Goal: Task Accomplishment & Management: Complete application form

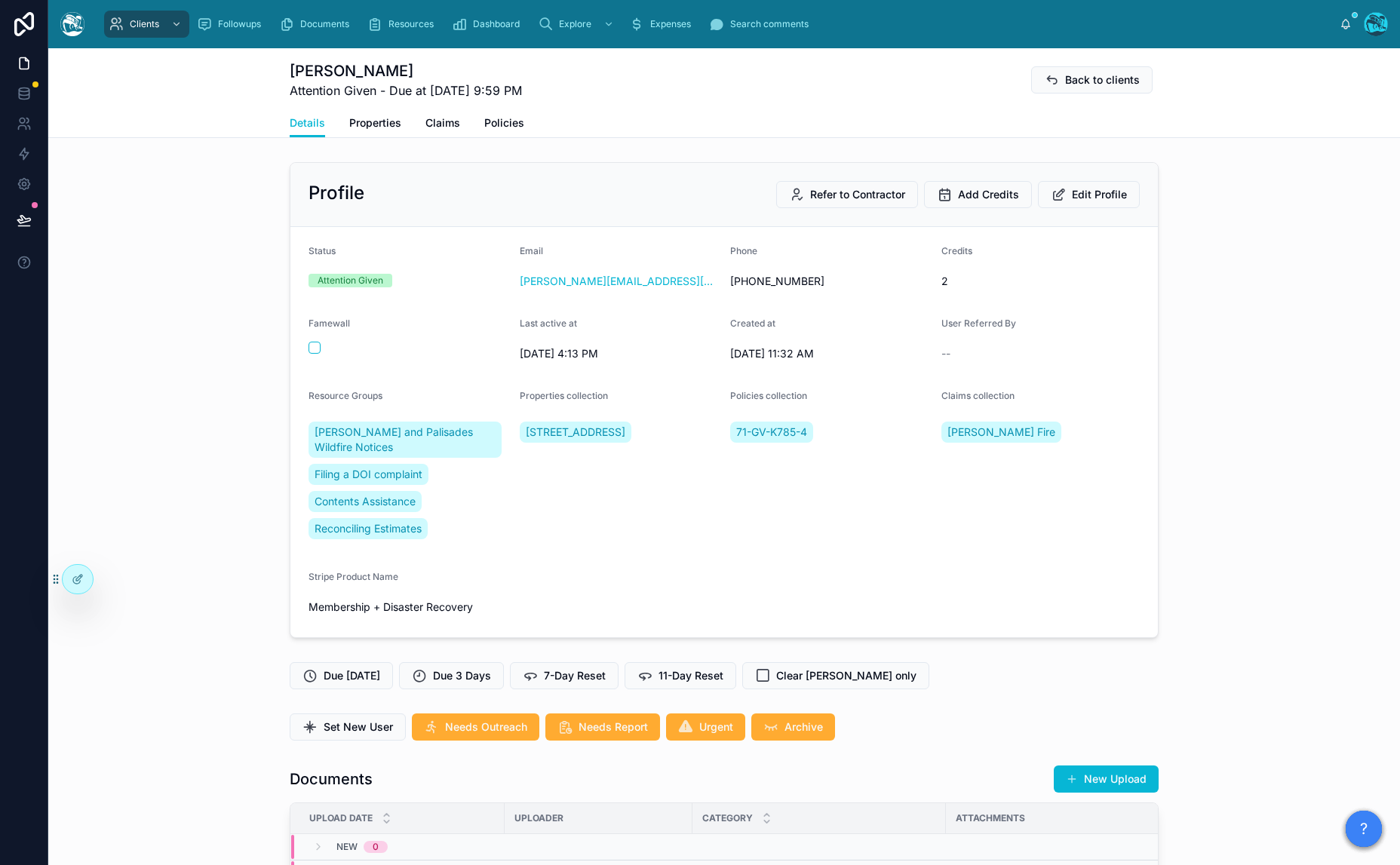
scroll to position [6957, 0]
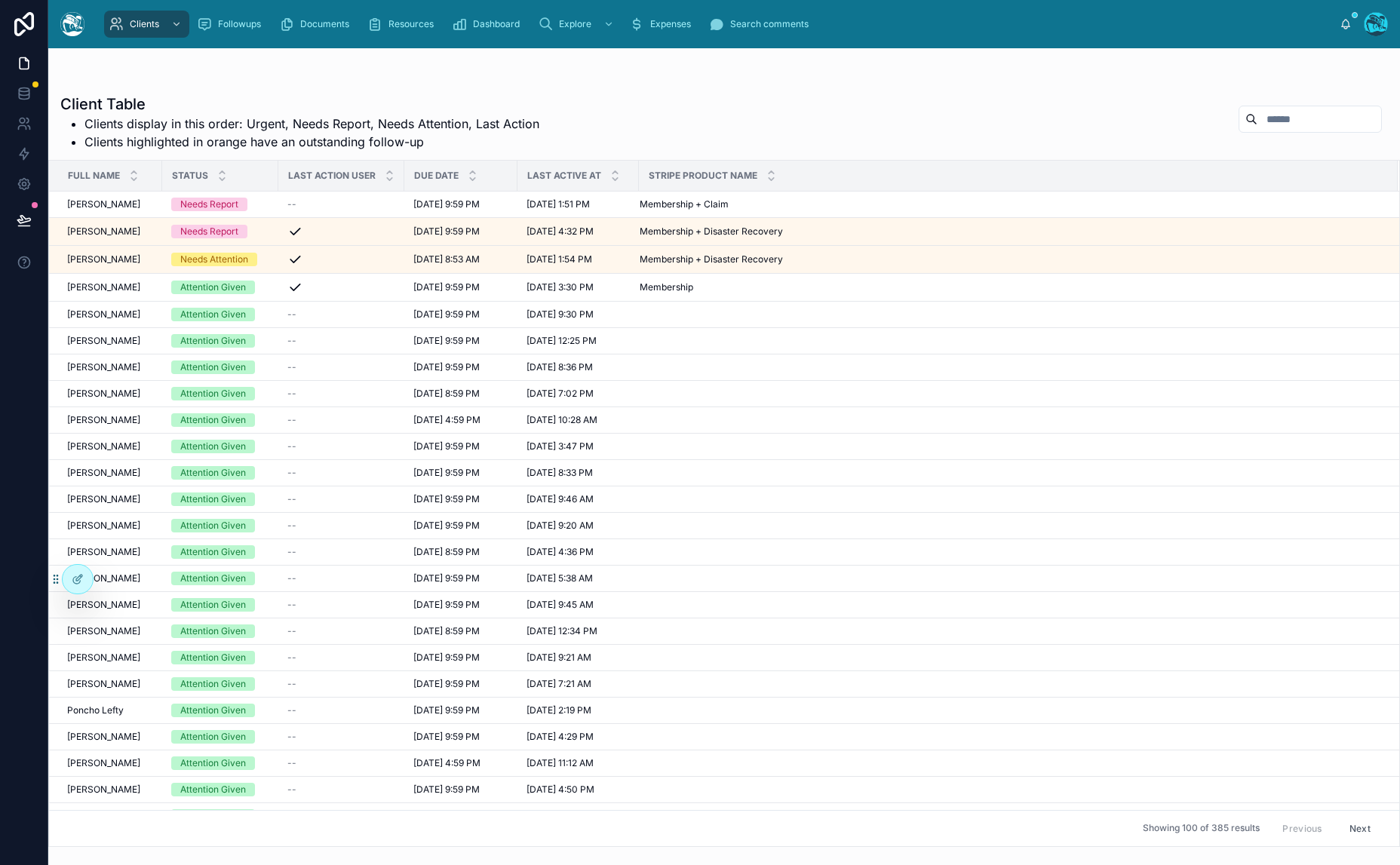
click at [1280, 123] on input "text" at bounding box center [1319, 119] width 124 height 22
type input "*****"
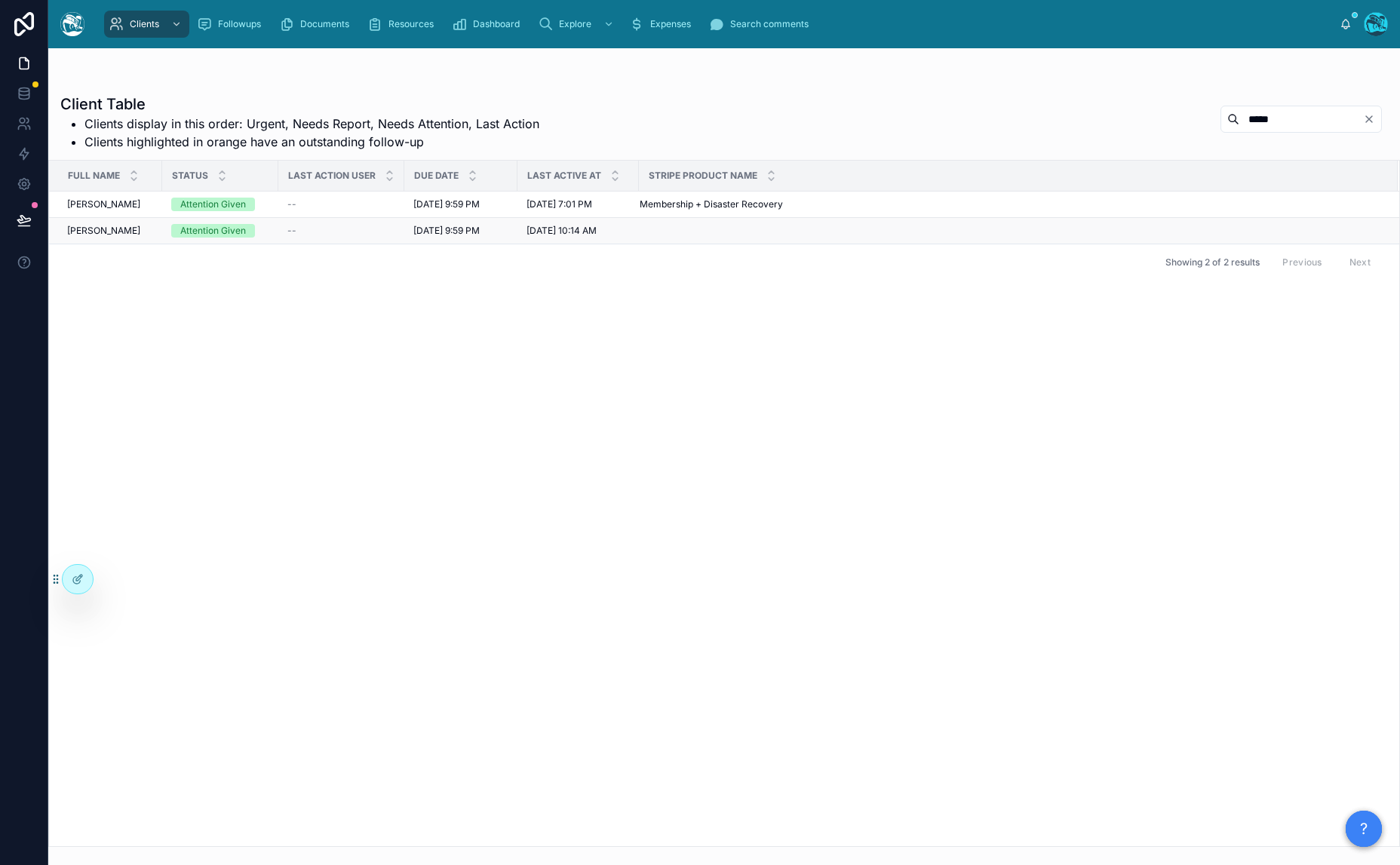
click at [194, 231] on div "Attention Given" at bounding box center [213, 231] width 65 height 13
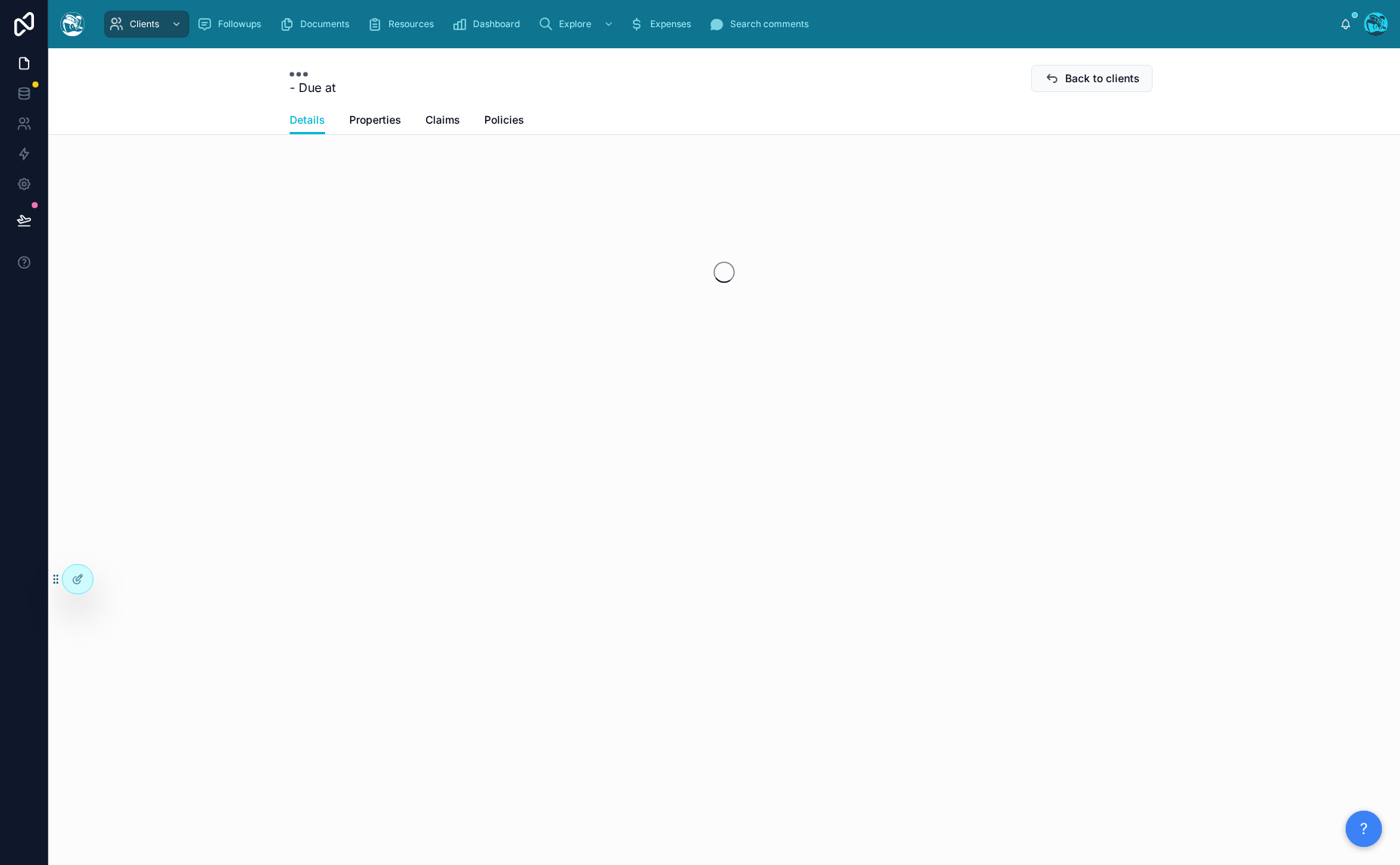
click at [194, 231] on div at bounding box center [724, 272] width 1351 height 238
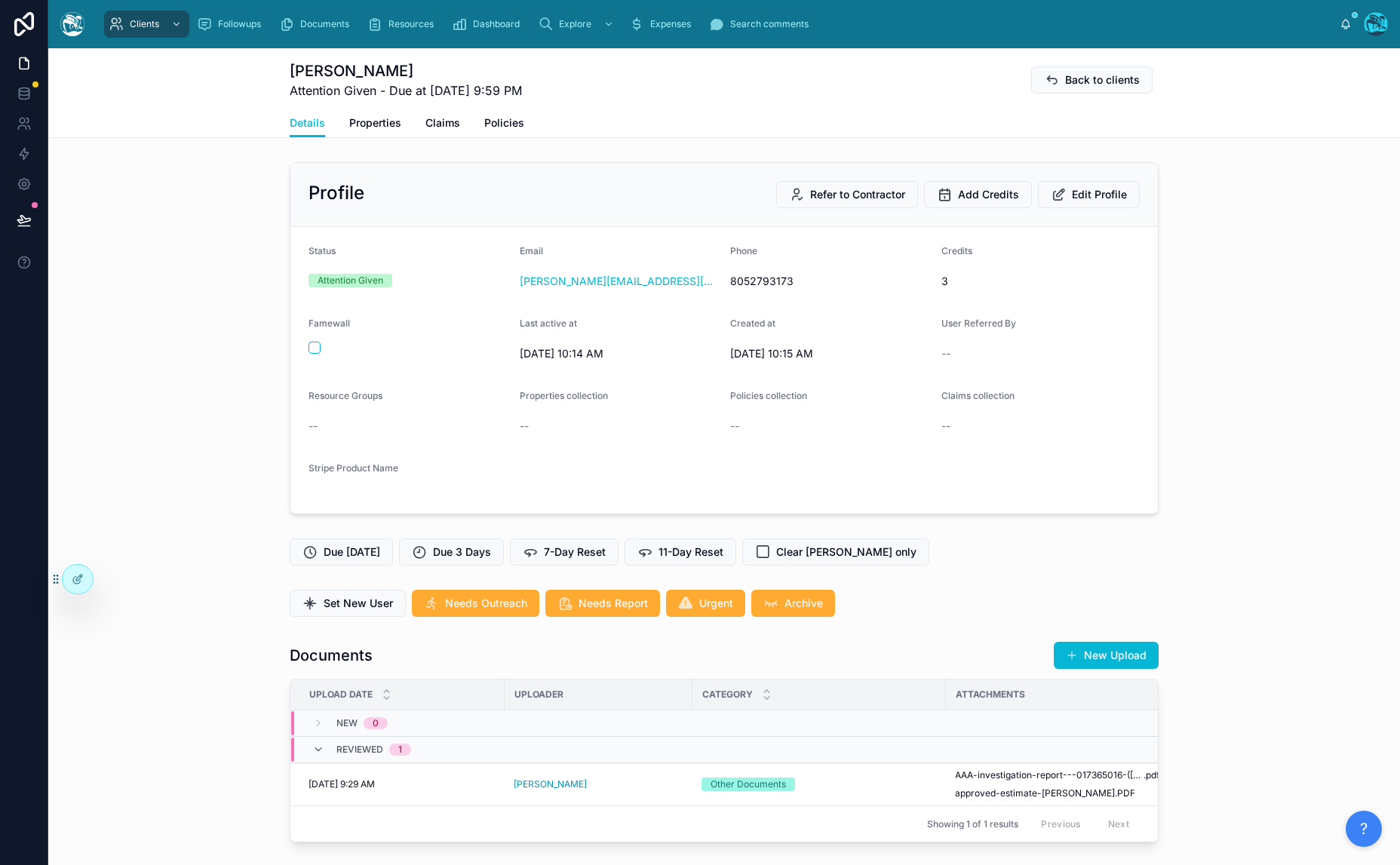
scroll to position [4020, 0]
click at [1137, 654] on button "New Upload" at bounding box center [1106, 655] width 105 height 27
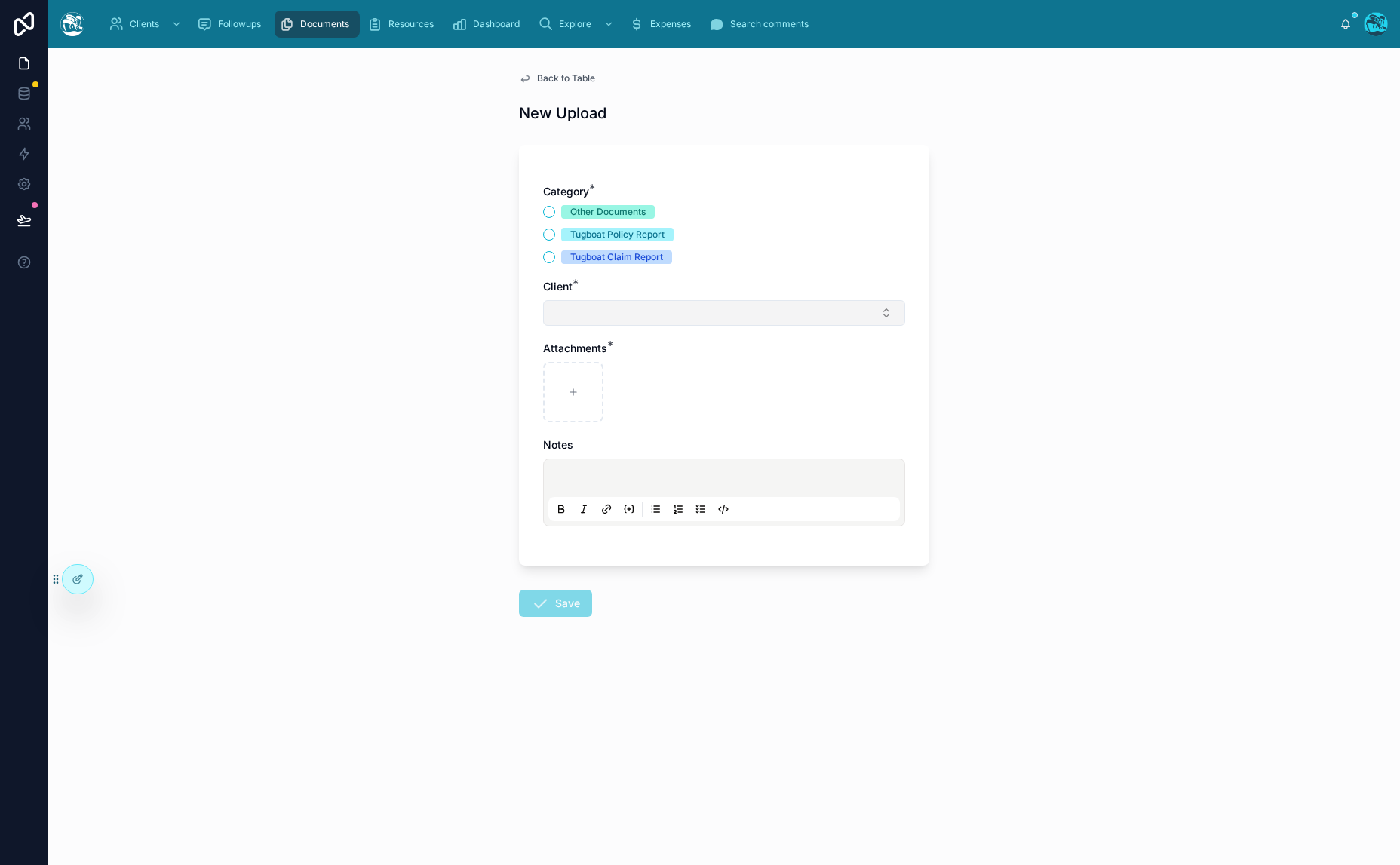
click at [665, 306] on button "Select Button" at bounding box center [724, 313] width 362 height 26
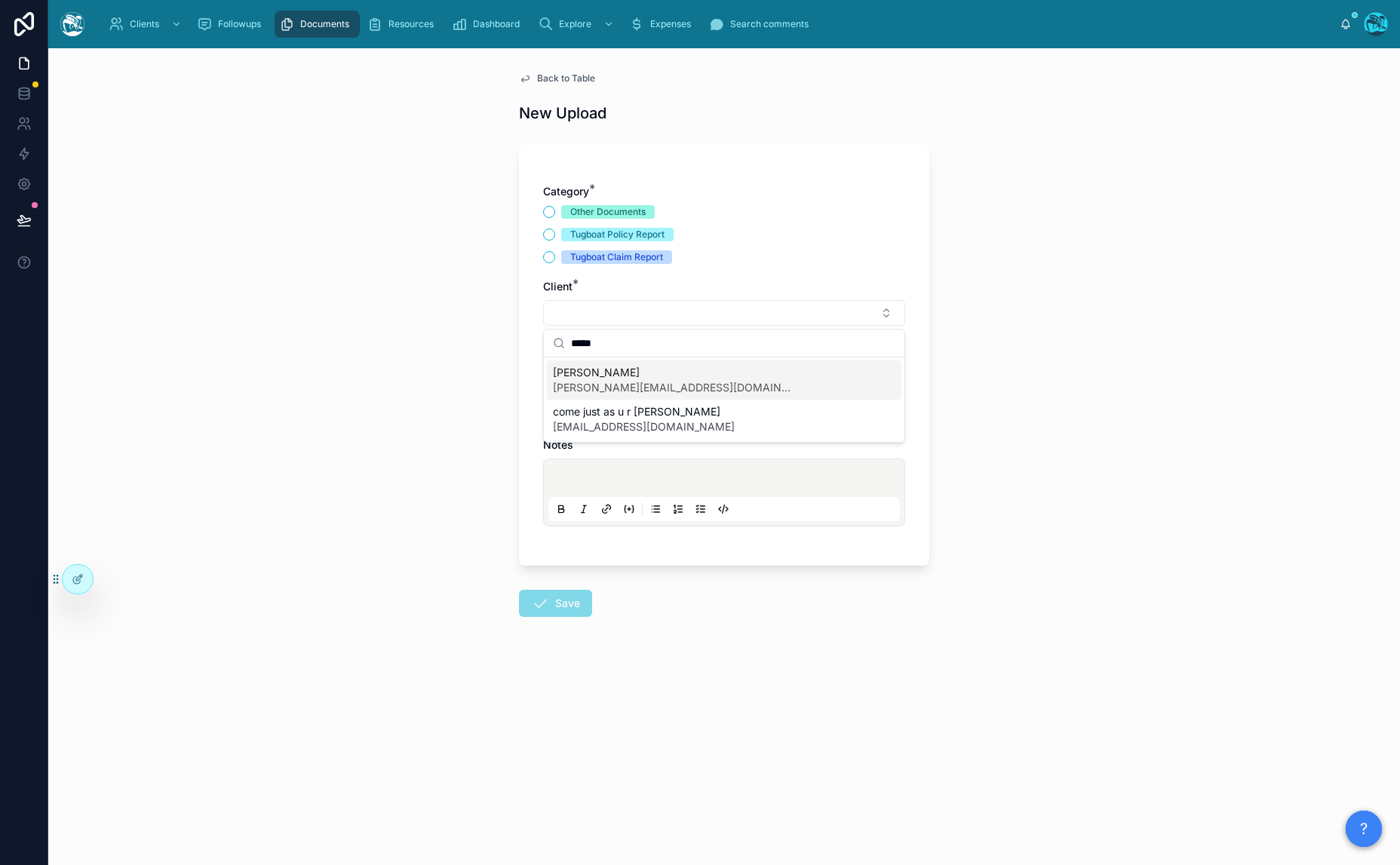
type input "*****"
click at [625, 384] on span "linda.hanson13@icloud.com" at bounding box center [674, 388] width 241 height 15
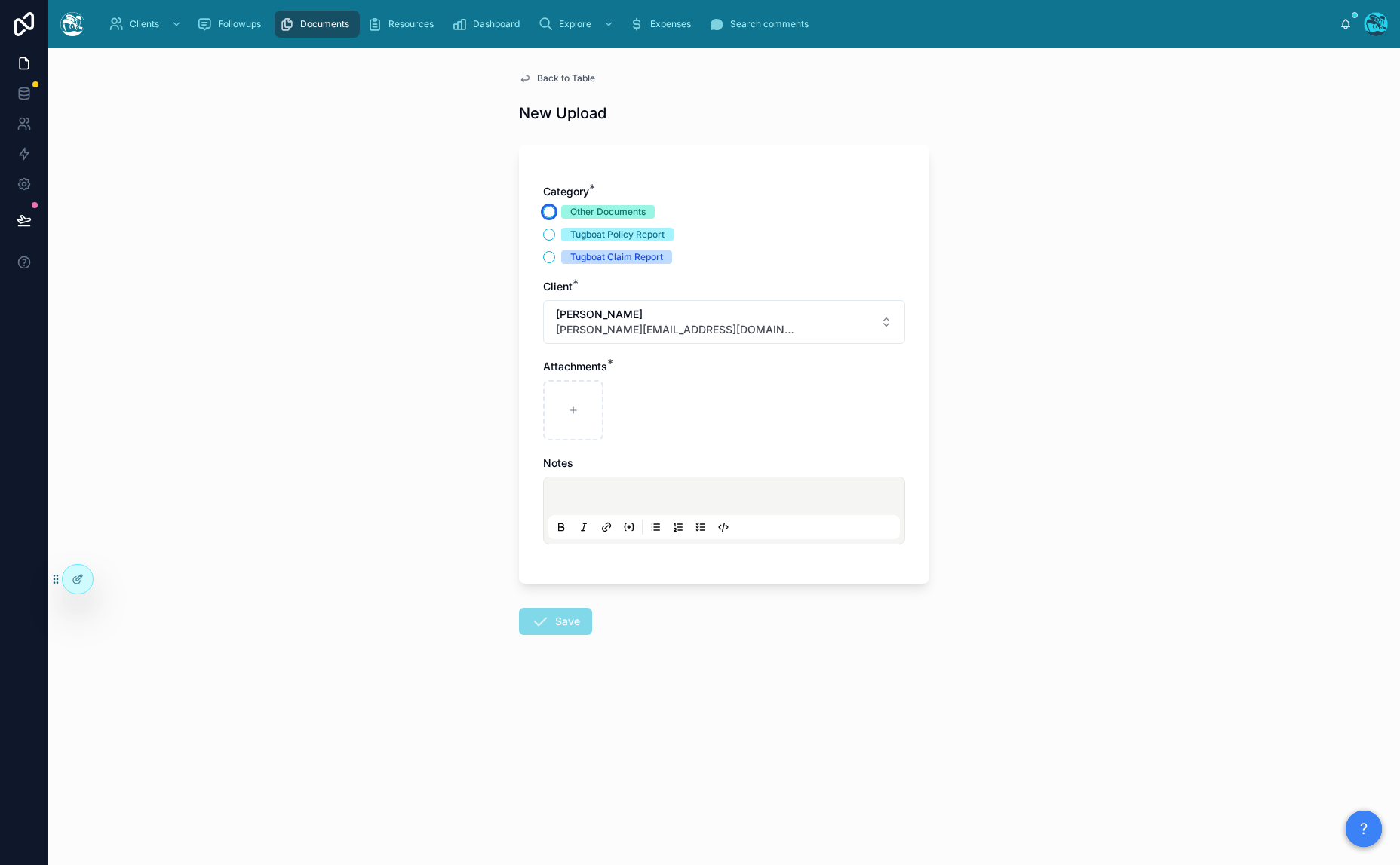
click at [549, 211] on button "Other Documents" at bounding box center [549, 212] width 12 height 12
click at [573, 421] on div at bounding box center [573, 410] width 60 height 60
type input "**********"
click at [590, 485] on div at bounding box center [724, 510] width 351 height 57
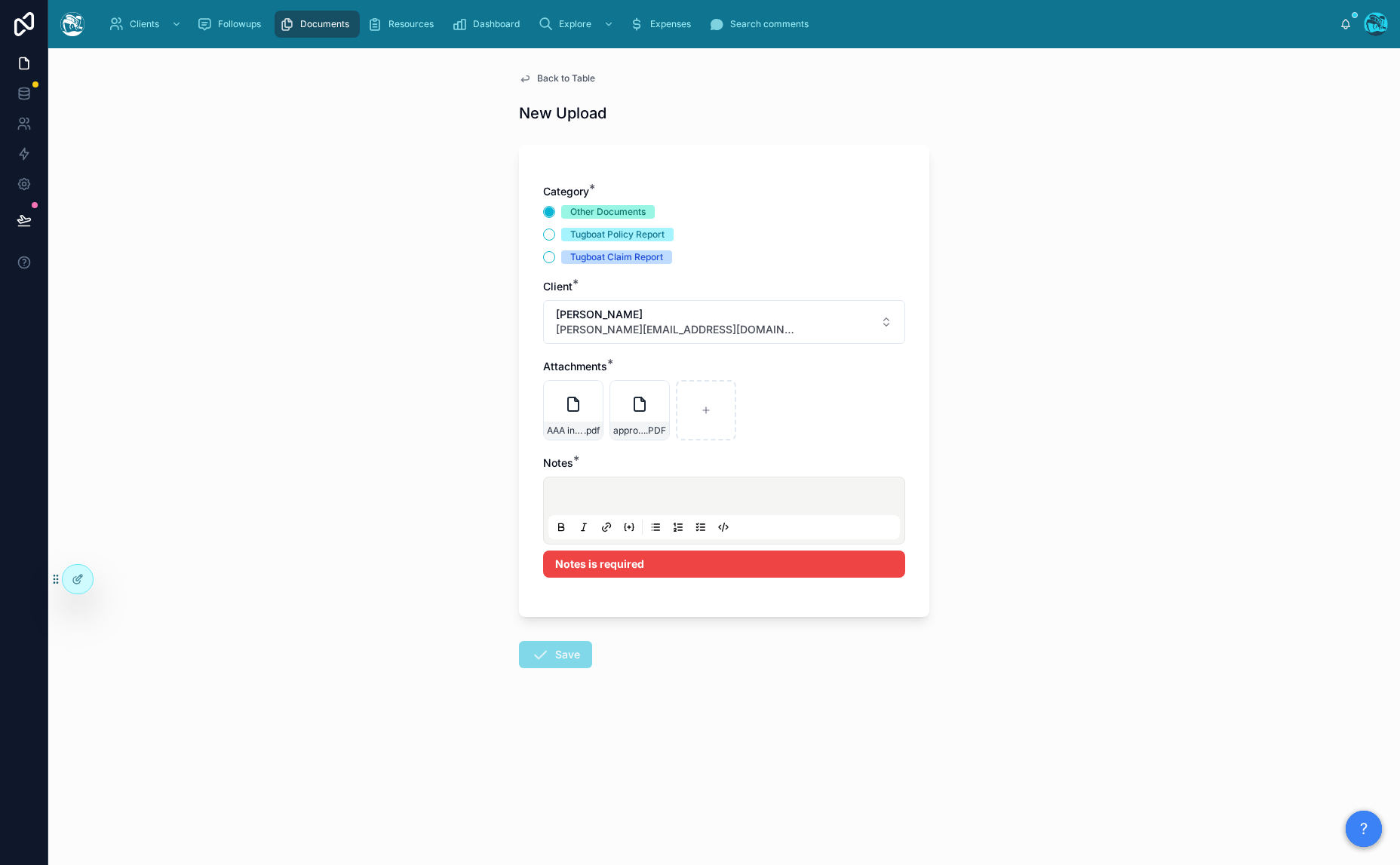
click at [600, 495] on p at bounding box center [727, 499] width 351 height 15
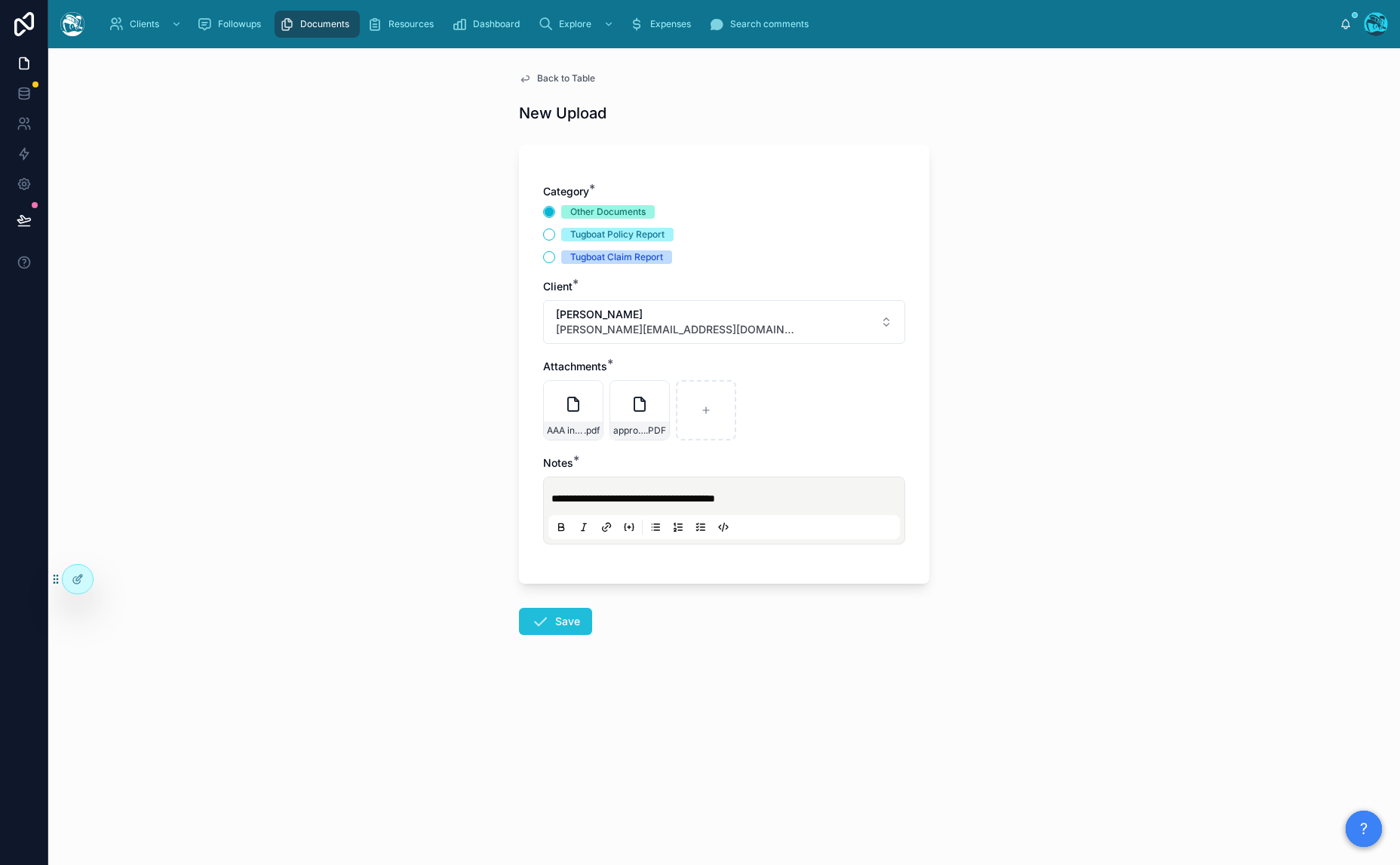
click at [549, 619] on button "Save" at bounding box center [556, 621] width 73 height 27
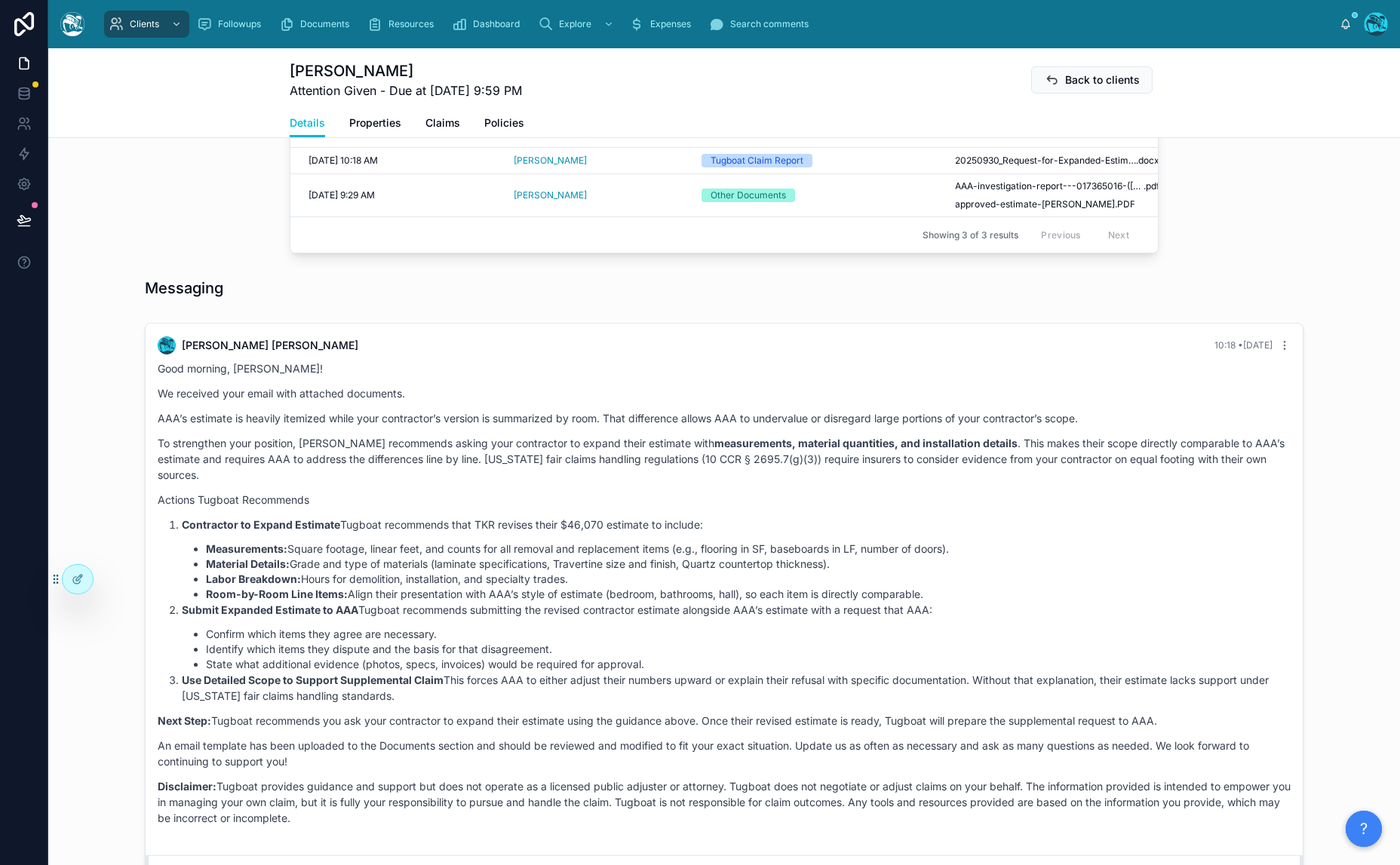
scroll to position [936, 0]
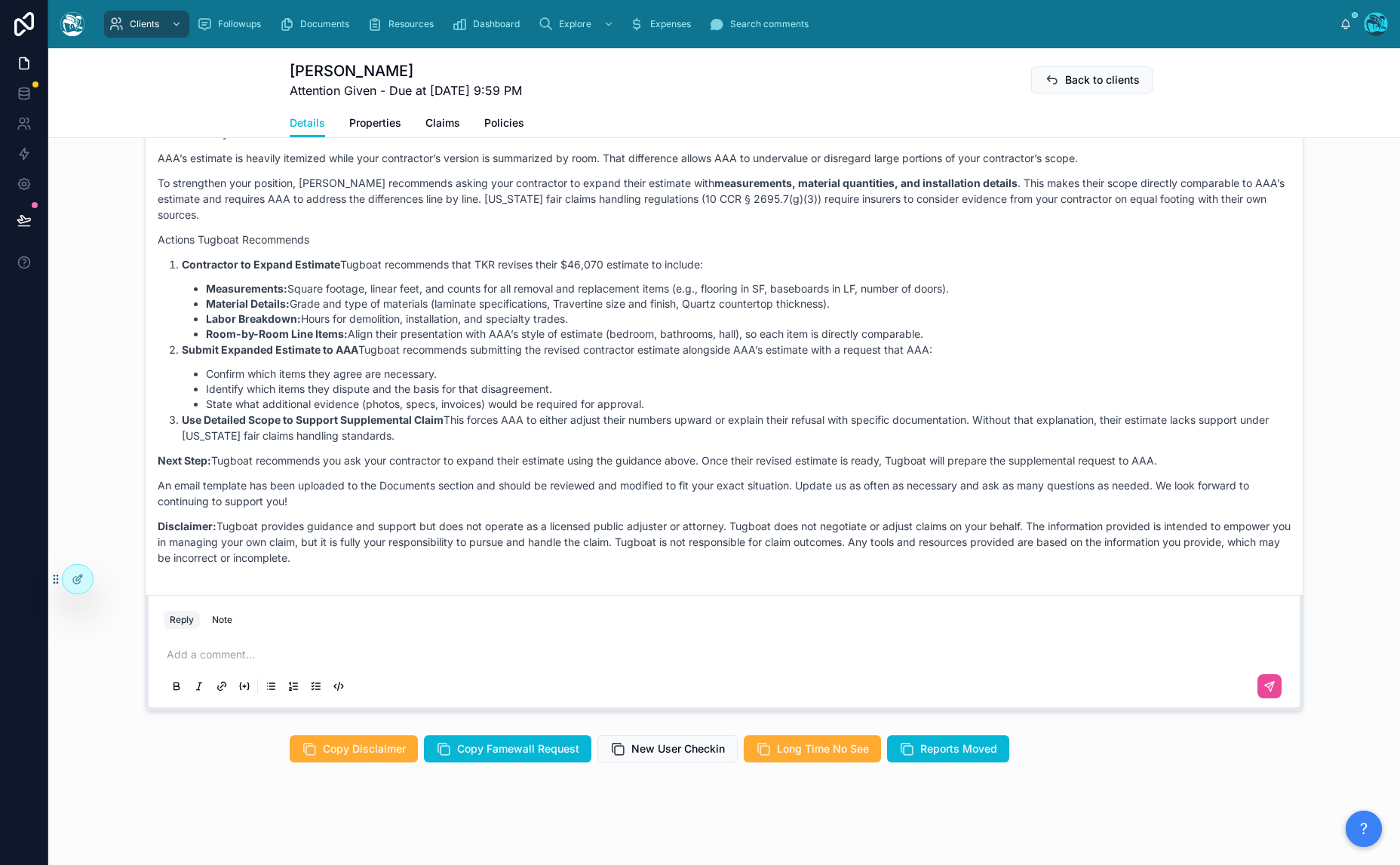
click at [258, 654] on p at bounding box center [727, 655] width 1120 height 15
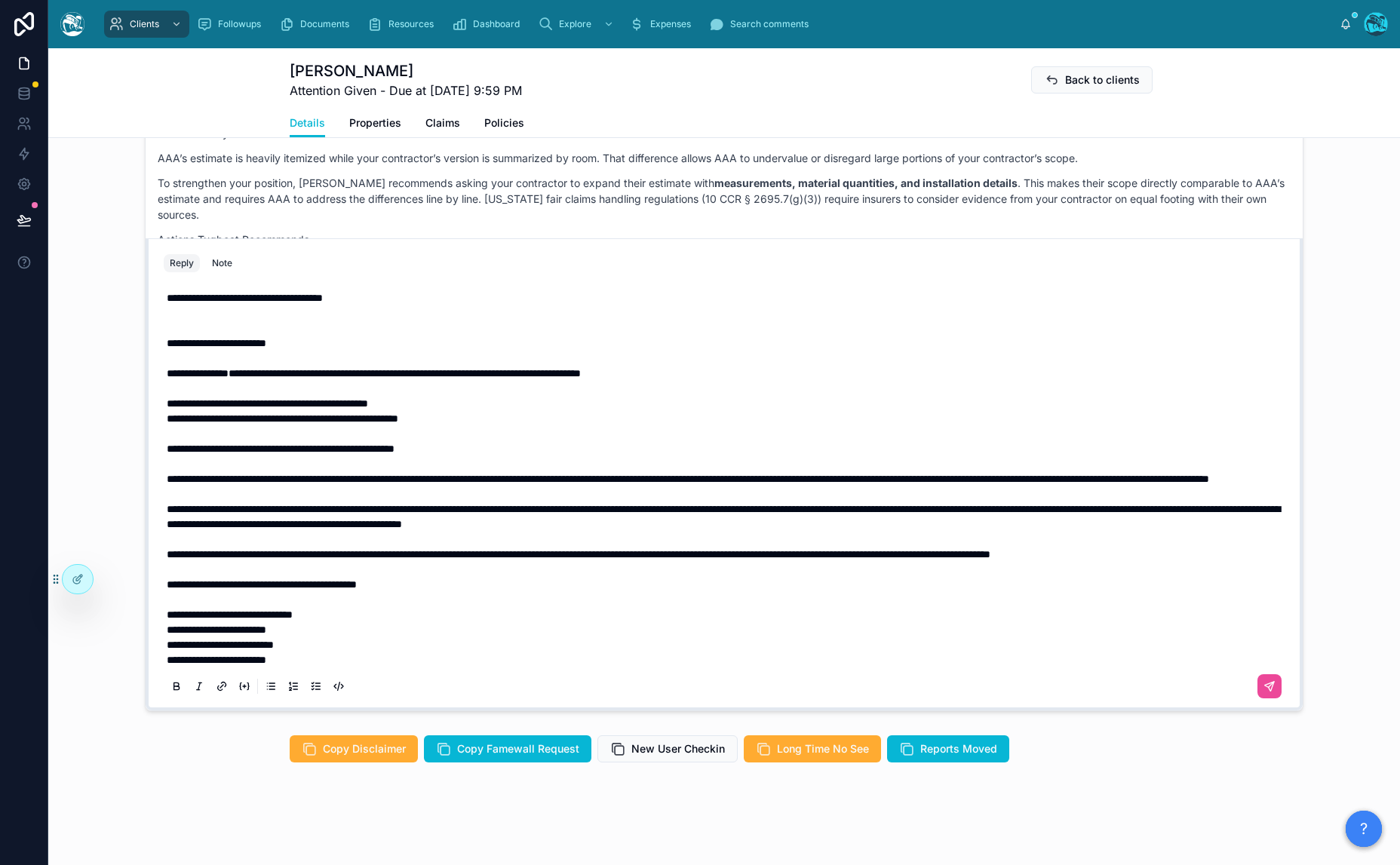
scroll to position [919, 0]
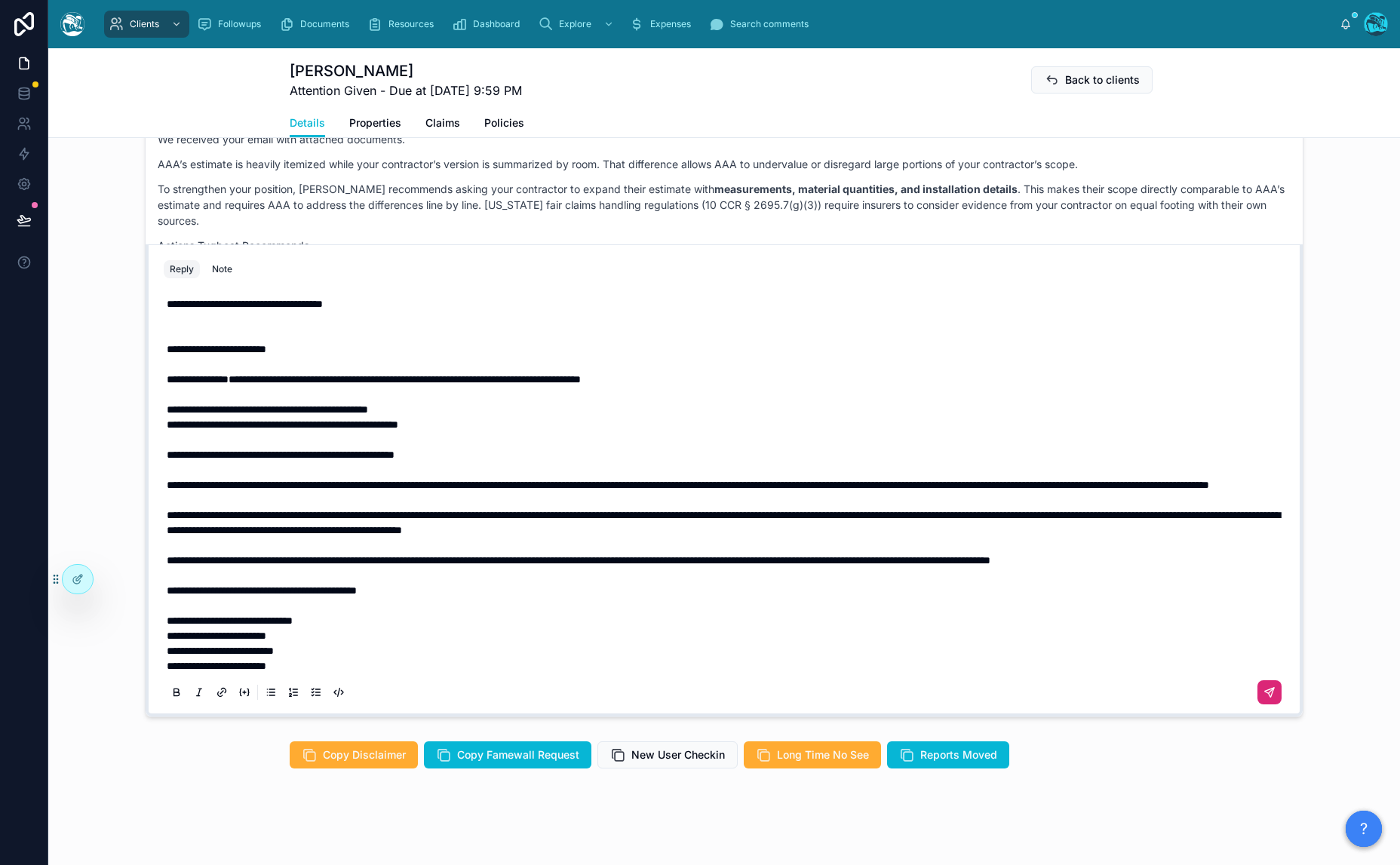
click at [1264, 698] on icon at bounding box center [1269, 692] width 12 height 12
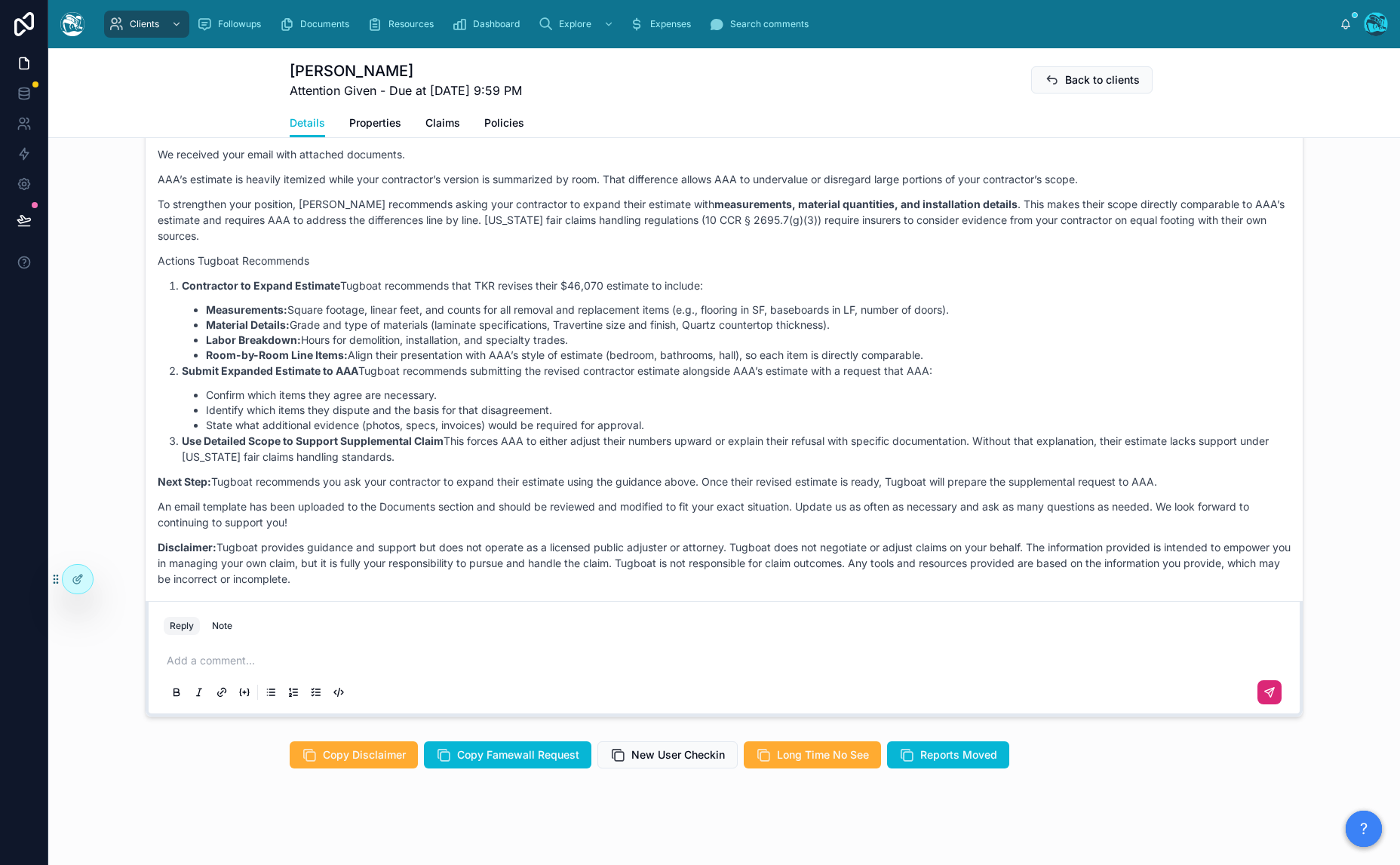
scroll to position [4065, 0]
